Goal: Find specific page/section: Find specific page/section

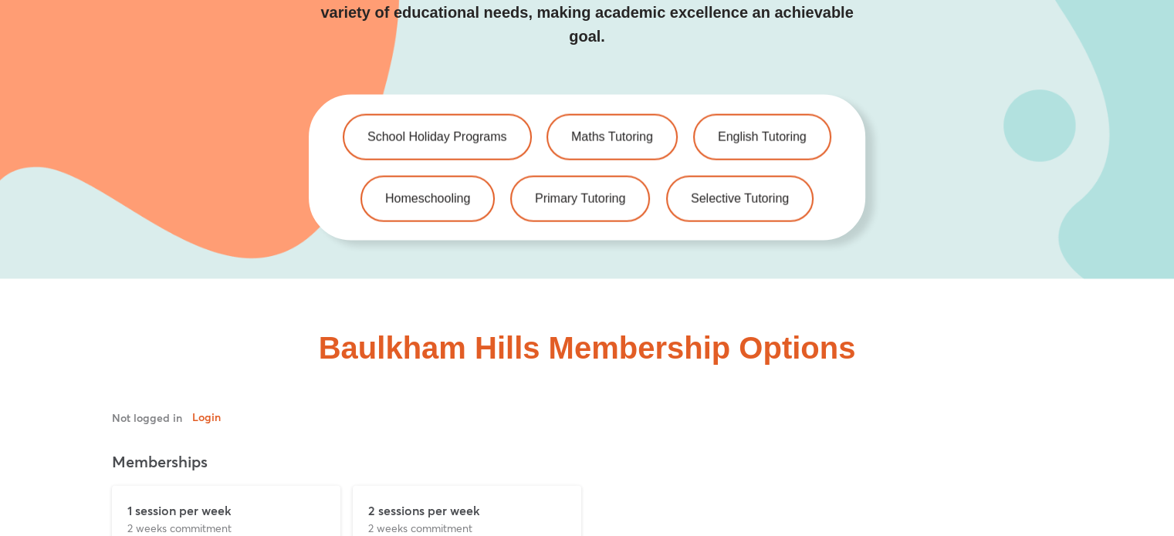
scroll to position [3448, 0]
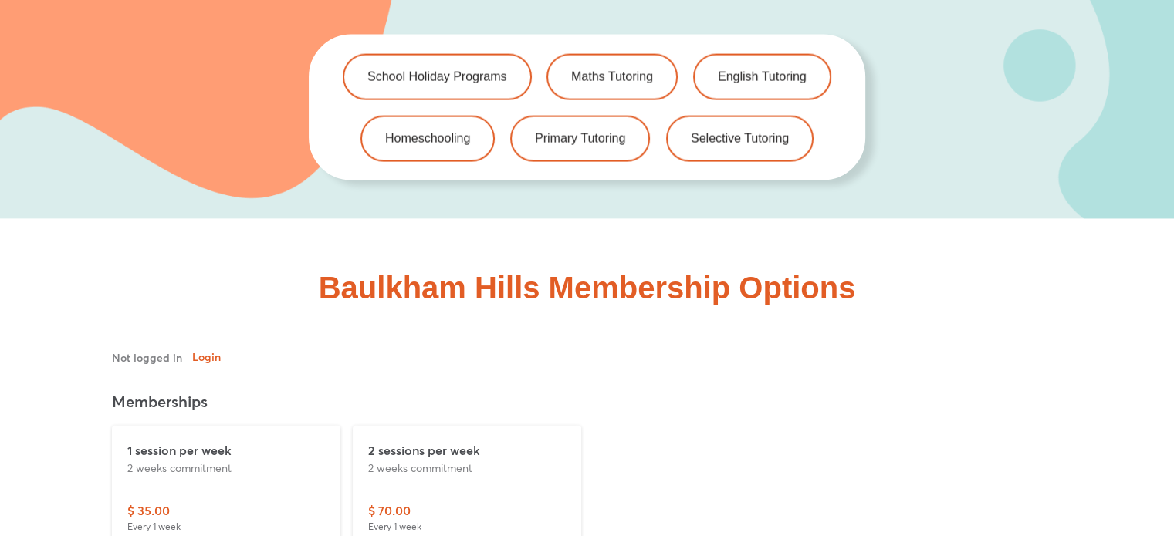
drag, startPoint x: 1185, startPoint y: 43, endPoint x: 1185, endPoint y: 191, distance: 147.4
click at [753, 62] on link "English Tutoring" at bounding box center [762, 76] width 145 height 49
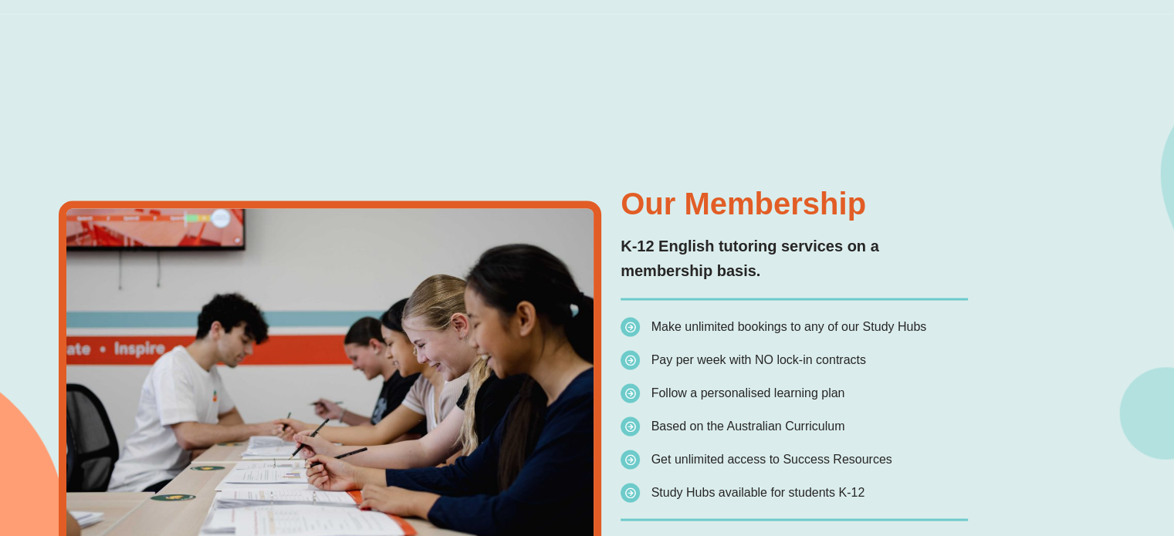
scroll to position [2880, 0]
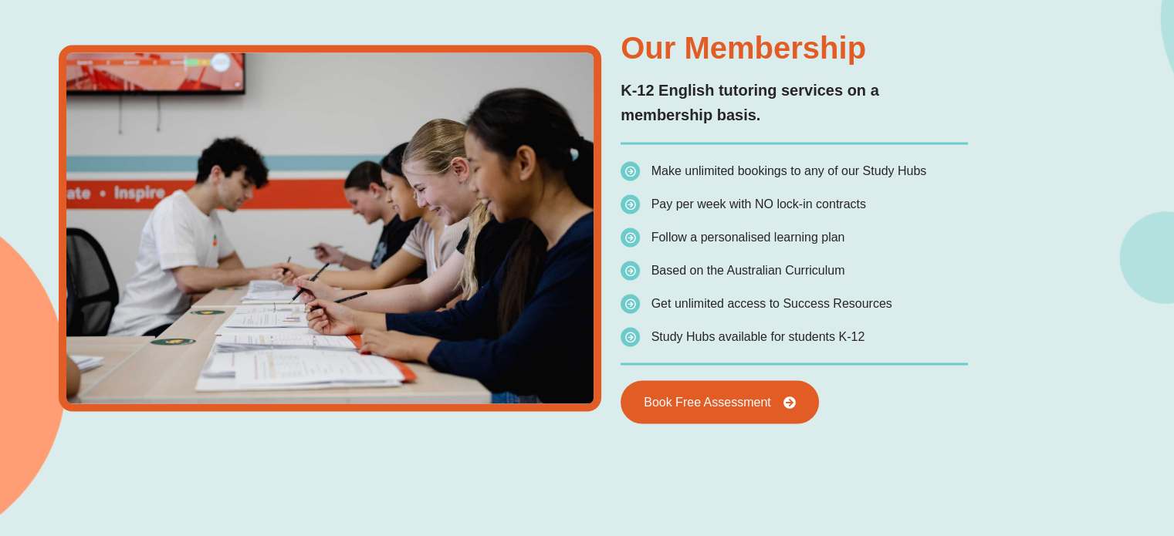
type input "*"
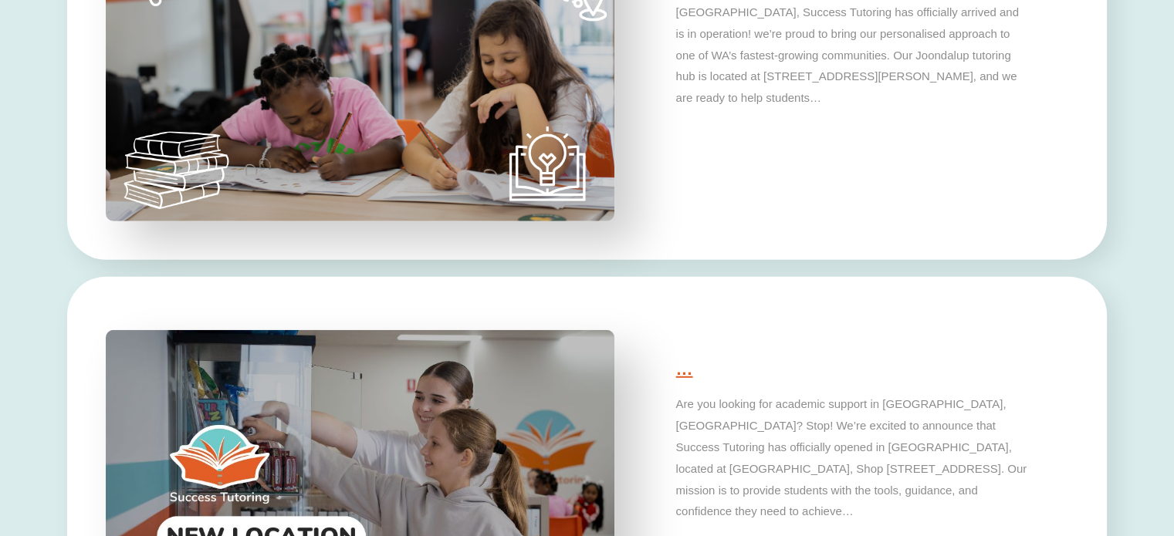
scroll to position [0, 0]
